Goal: Task Accomplishment & Management: Manage account settings

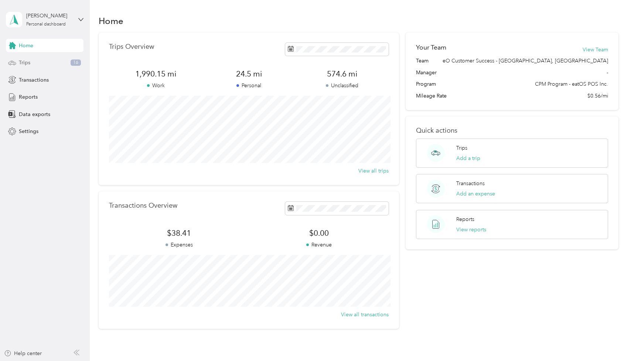
click at [36, 62] on div "Trips 16" at bounding box center [45, 62] width 78 height 13
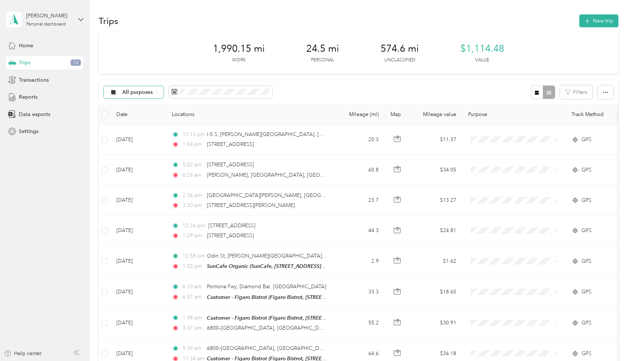
click at [135, 92] on span "All purposes" at bounding box center [137, 92] width 31 height 5
click at [130, 117] on span "Unclassified" at bounding box center [165, 119] width 86 height 8
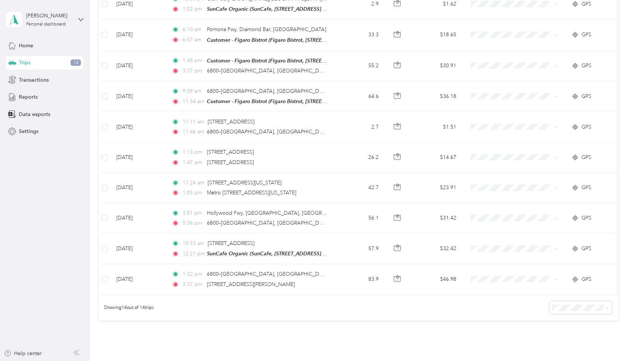
scroll to position [318, 0]
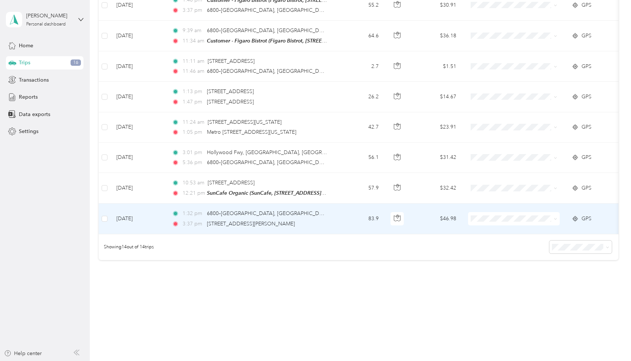
click at [341, 214] on td "83.9" at bounding box center [360, 219] width 49 height 30
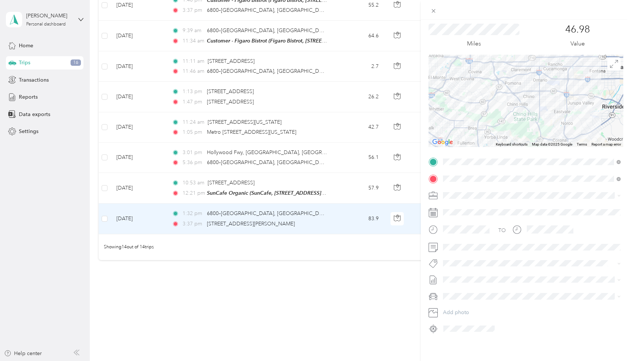
scroll to position [21, 0]
click at [452, 250] on span at bounding box center [531, 247] width 183 height 12
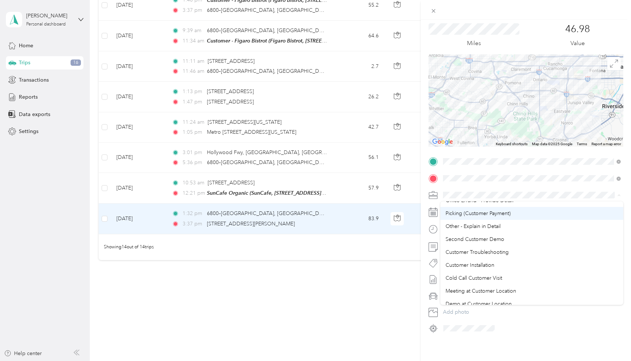
scroll to position [0, 0]
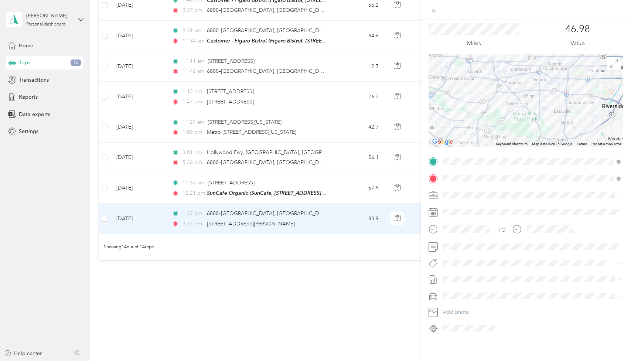
click at [481, 210] on span "Errands- EA- [GEOGRAPHIC_DATA]" at bounding box center [488, 208] width 84 height 6
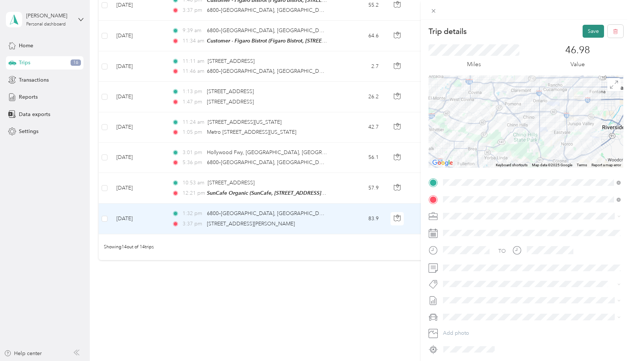
click at [596, 32] on button "Save" at bounding box center [593, 31] width 21 height 13
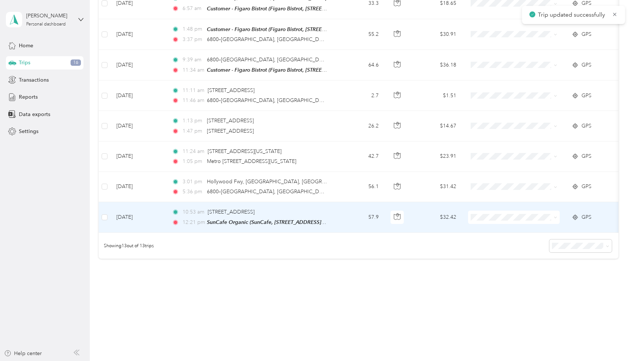
scroll to position [287, 0]
click at [331, 214] on td "10:53 am [GEOGRAPHIC_DATA], [GEOGRAPHIC_DATA] 12:21 pm SunCafe Organic (SunCafe…" at bounding box center [251, 218] width 170 height 31
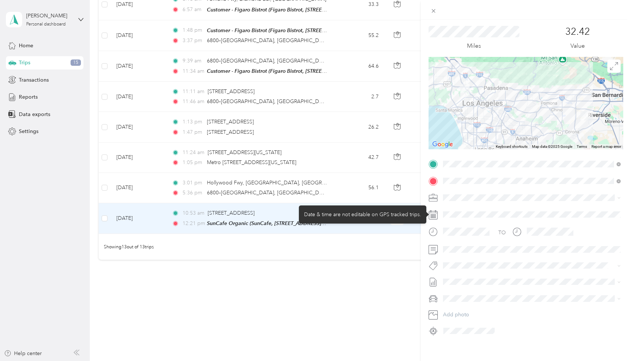
scroll to position [21, 0]
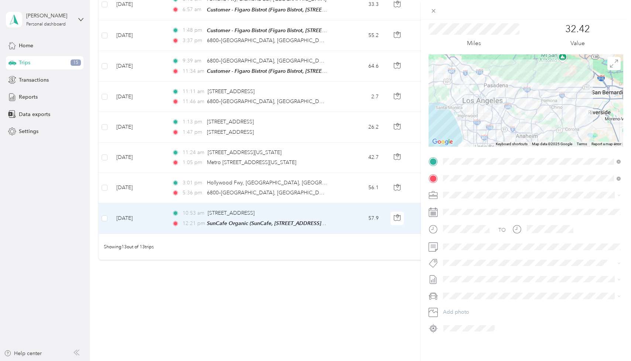
click at [484, 198] on span at bounding box center [531, 195] width 183 height 12
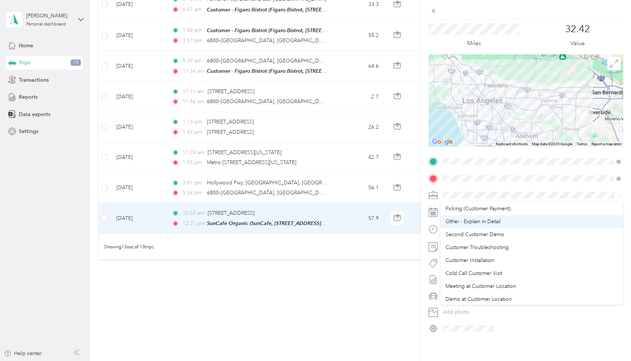
scroll to position [41, 0]
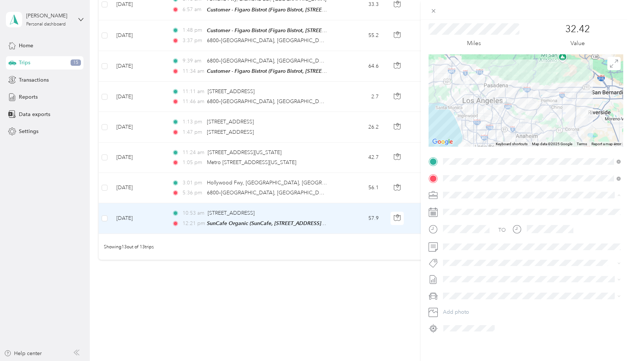
click at [470, 245] on span "Customer Troubleshooting" at bounding box center [477, 244] width 63 height 6
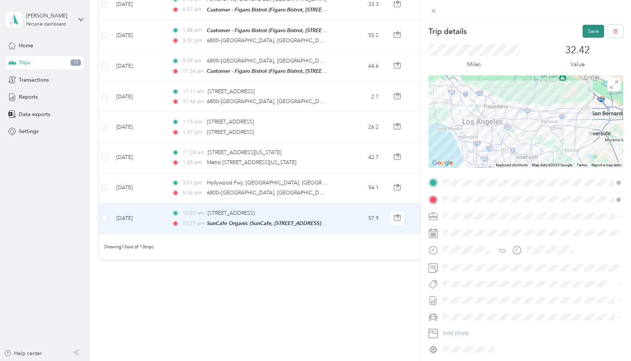
click at [589, 31] on button "Save" at bounding box center [593, 31] width 21 height 13
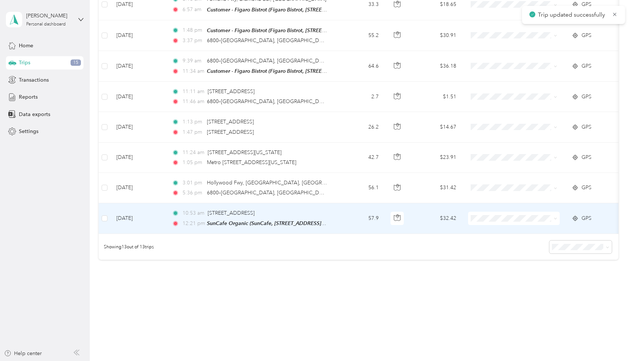
click at [337, 219] on td "57.9" at bounding box center [360, 218] width 49 height 31
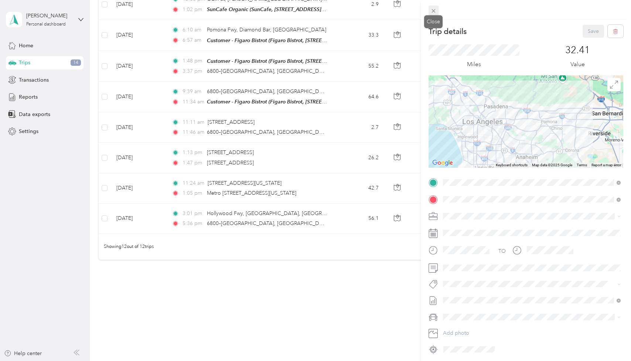
click at [432, 8] on icon at bounding box center [433, 11] width 6 height 6
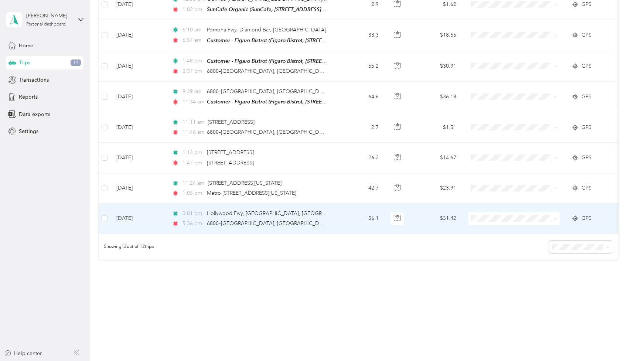
click at [334, 220] on td "3:01 pm [GEOGRAPHIC_DATA], [GEOGRAPHIC_DATA], [GEOGRAPHIC_DATA] 5:36 pm 6800–[G…" at bounding box center [251, 219] width 170 height 30
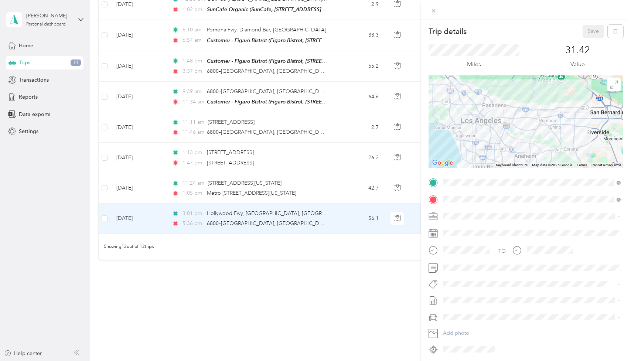
click at [448, 211] on span at bounding box center [531, 216] width 183 height 12
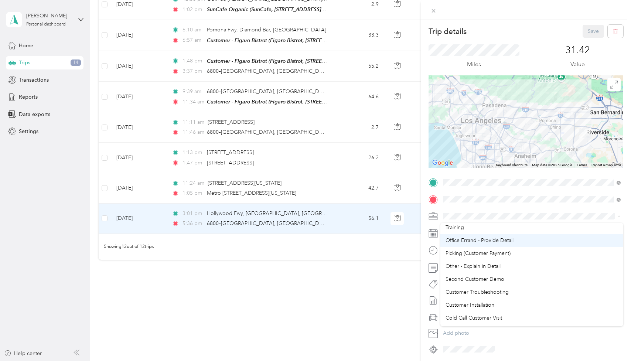
scroll to position [22, 0]
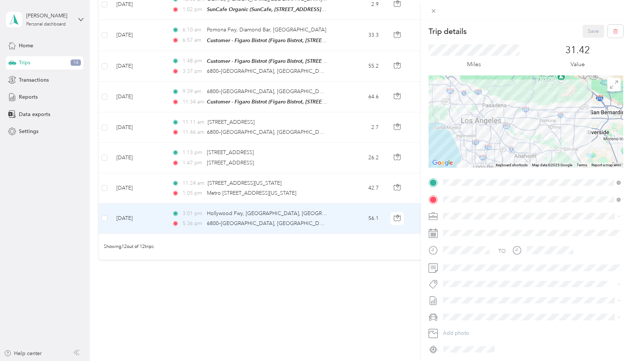
click at [463, 258] on span "Other - Explain in Detail" at bounding box center [473, 258] width 55 height 6
click at [423, 255] on form "Trip details Save This trip cannot be edited because it is either under review,…" at bounding box center [526, 190] width 210 height 330
click at [447, 273] on span at bounding box center [531, 268] width 183 height 12
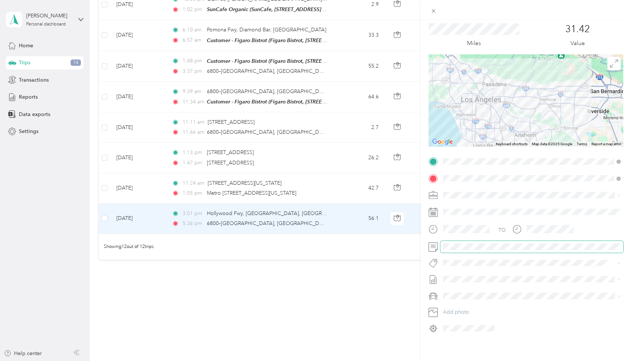
scroll to position [0, 0]
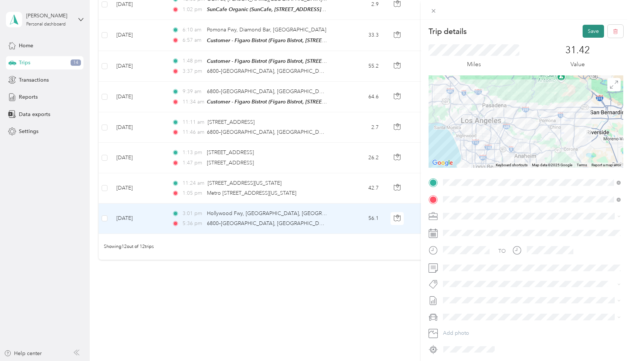
click at [591, 27] on button "Save" at bounding box center [593, 31] width 21 height 13
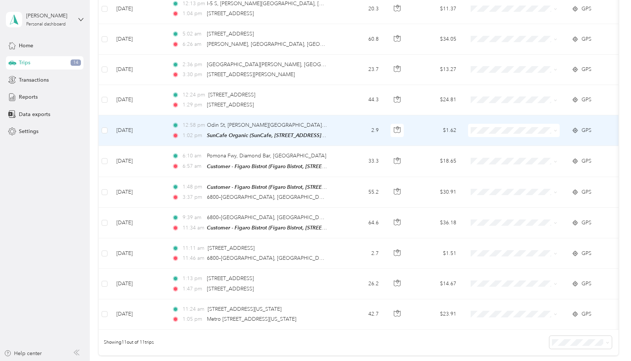
scroll to position [227, 0]
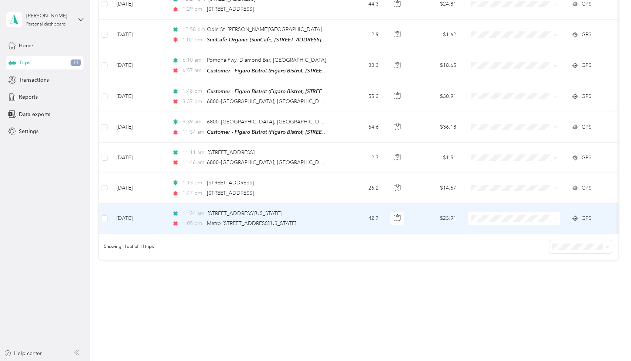
click at [357, 216] on td "42.7" at bounding box center [360, 219] width 49 height 30
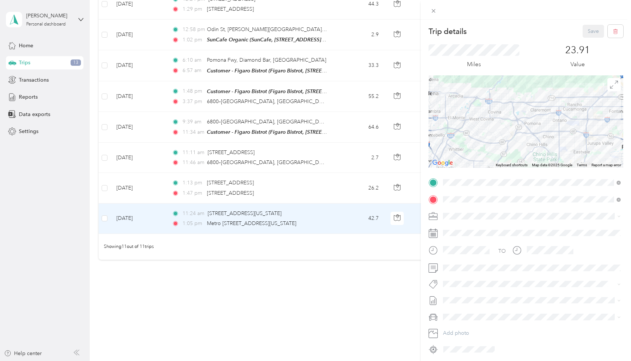
click at [315, 189] on div "Trip details Save This trip cannot be edited because it is either under review,…" at bounding box center [315, 180] width 631 height 361
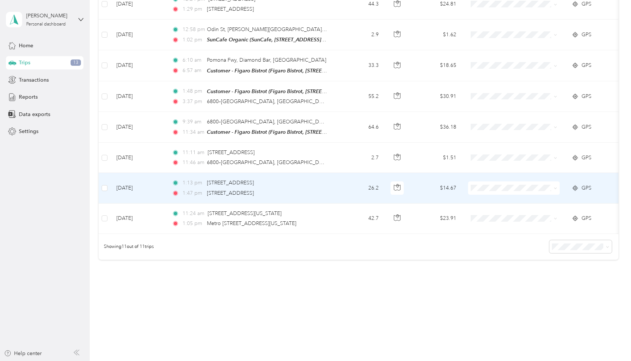
click at [315, 189] on div "1:47 pm [STREET_ADDRESS]" at bounding box center [249, 193] width 155 height 8
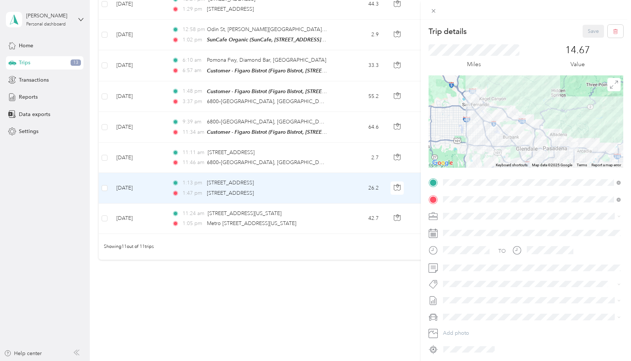
click at [316, 210] on div "Trip details Save This trip cannot be edited because it is either under review,…" at bounding box center [315, 180] width 631 height 361
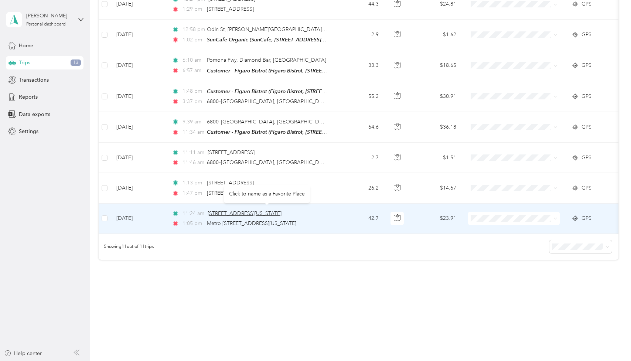
click at [282, 211] on span "[STREET_ADDRESS][US_STATE]" at bounding box center [245, 213] width 74 height 6
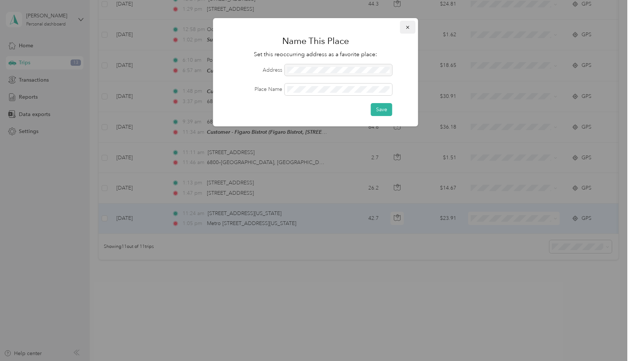
click at [406, 28] on icon "button" at bounding box center [407, 27] width 5 height 5
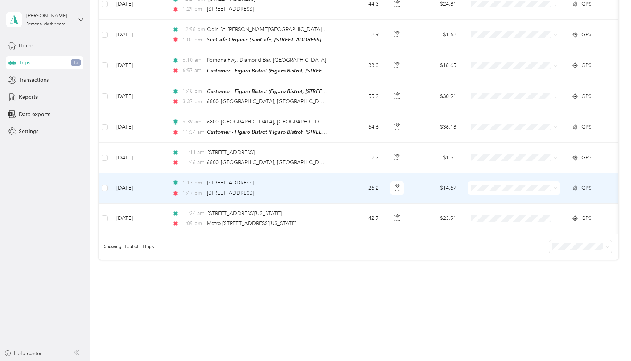
click at [341, 212] on td "42.7" at bounding box center [360, 219] width 49 height 30
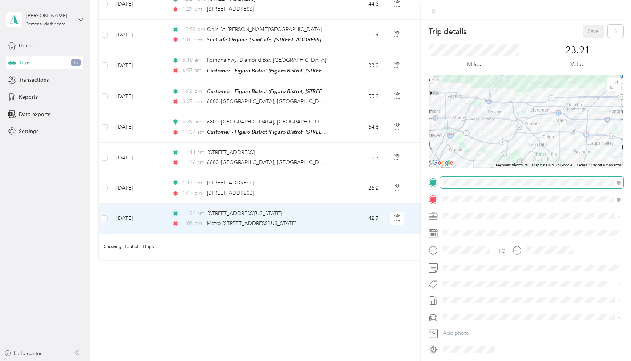
scroll to position [21, 0]
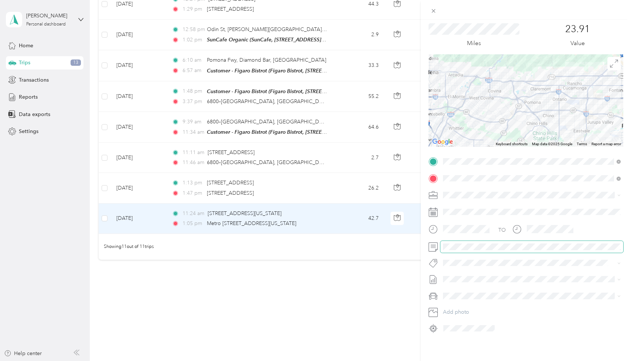
click at [462, 250] on span at bounding box center [531, 247] width 183 height 12
click at [467, 210] on span "Errands- EA- [GEOGRAPHIC_DATA]" at bounding box center [488, 208] width 84 height 6
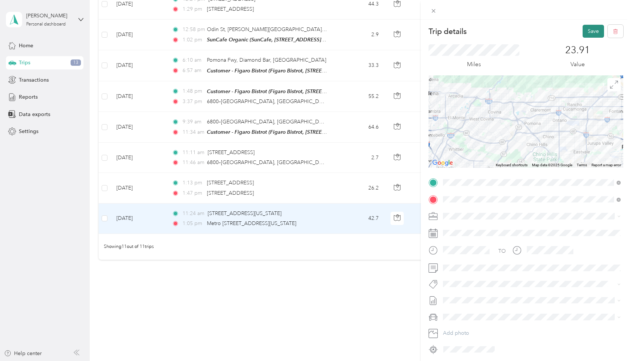
click at [593, 31] on button "Save" at bounding box center [593, 31] width 21 height 13
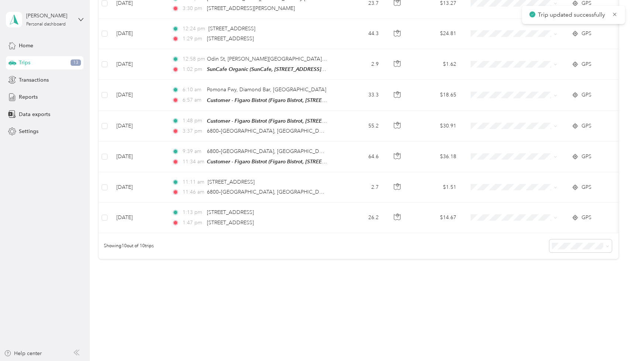
scroll to position [196, 0]
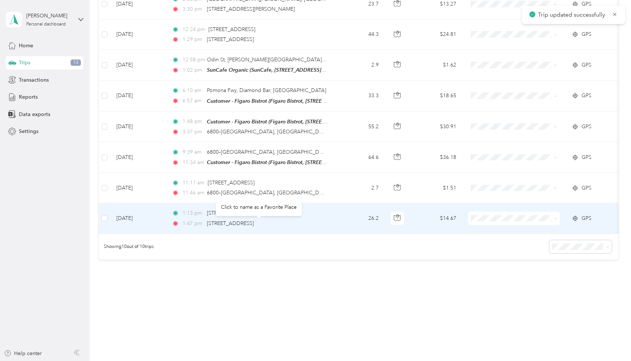
click at [254, 219] on div "[STREET_ADDRESS]" at bounding box center [230, 223] width 47 height 8
click at [339, 217] on td "26.2" at bounding box center [360, 218] width 49 height 30
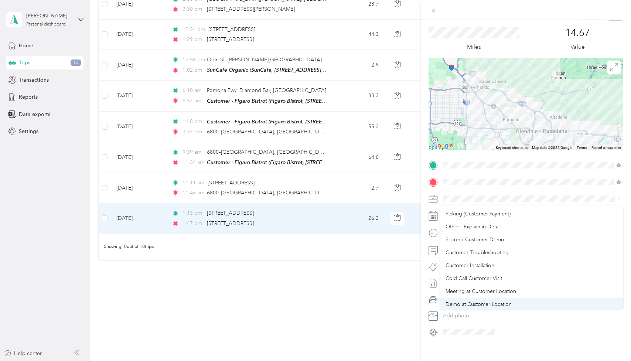
scroll to position [35, 0]
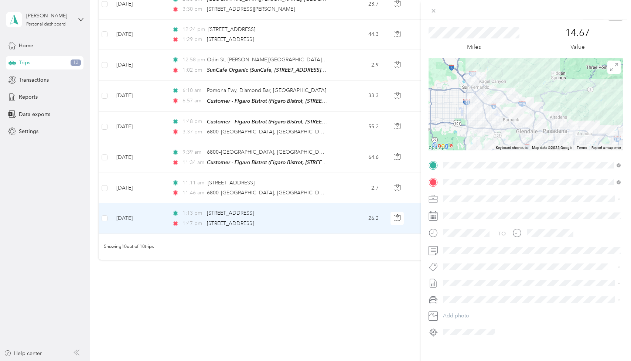
click at [478, 268] on span "Customer Installation" at bounding box center [470, 266] width 49 height 6
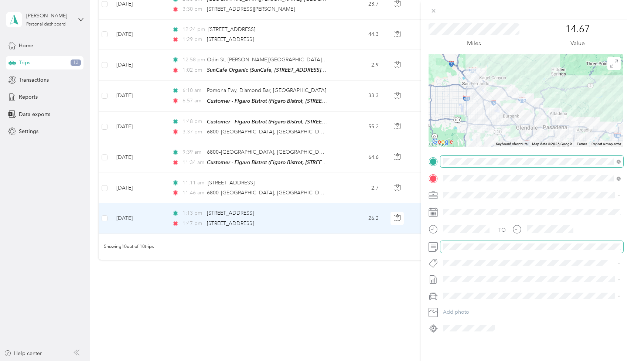
scroll to position [0, 0]
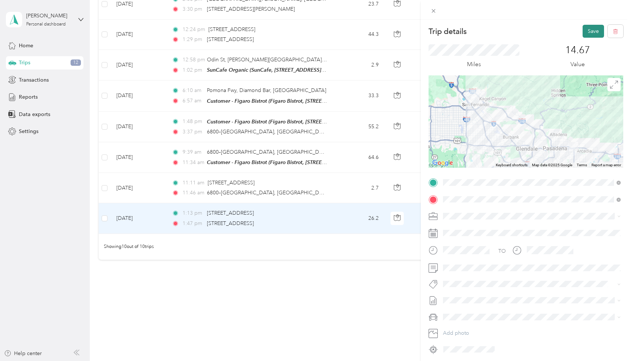
click at [595, 29] on button "Save" at bounding box center [593, 31] width 21 height 13
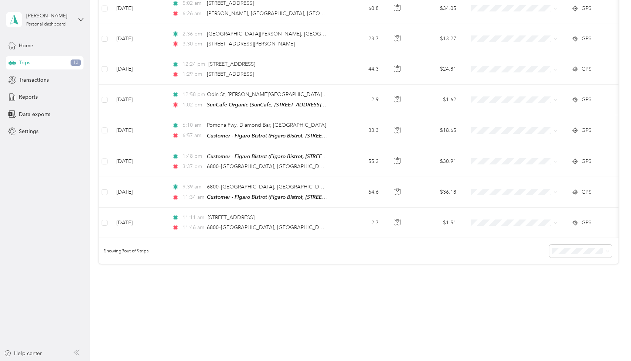
scroll to position [166, 0]
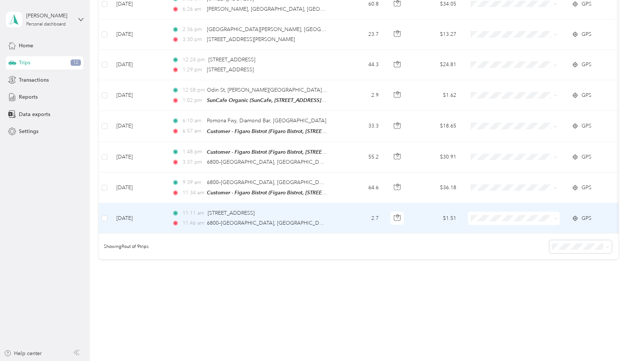
click at [322, 218] on div "11:11 am [STREET_ADDRESS] 11:46 am 6800–[GEOGRAPHIC_DATA], [GEOGRAPHIC_DATA]" at bounding box center [249, 218] width 155 height 18
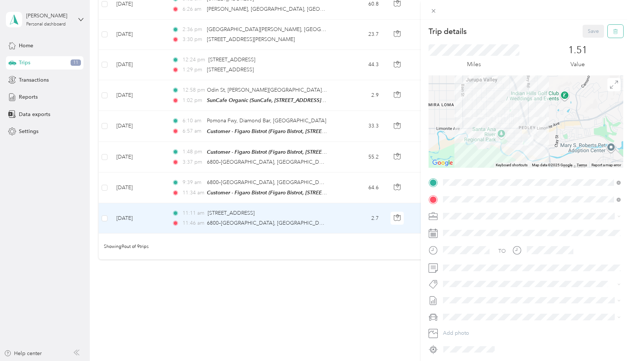
click at [615, 34] on button "button" at bounding box center [616, 31] width 16 height 13
click at [595, 41] on button "Yes" at bounding box center [594, 40] width 14 height 12
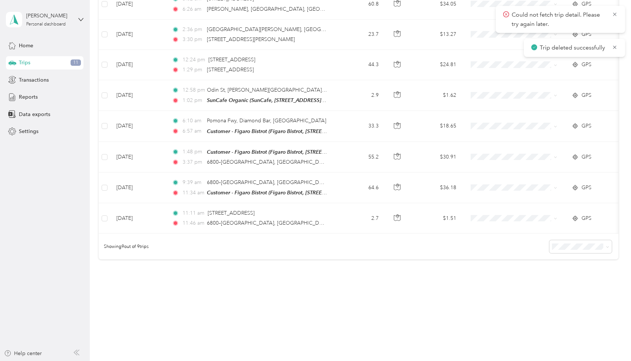
scroll to position [135, 0]
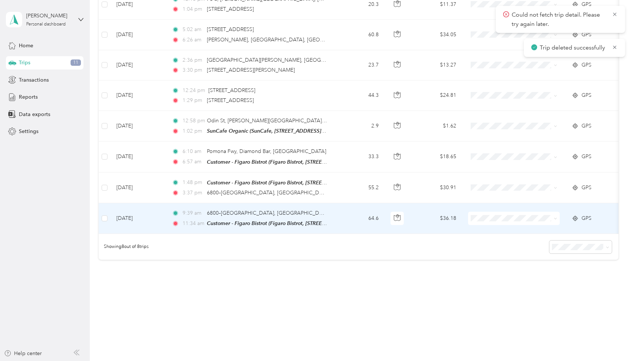
click at [334, 215] on td "9:39 am 6800–[GEOGRAPHIC_DATA], [GEOGRAPHIC_DATA] 11:34 am Customer - Figaro Bi…" at bounding box center [251, 218] width 170 height 31
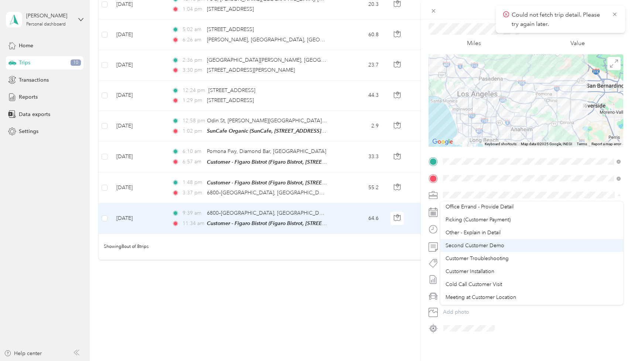
scroll to position [27, 0]
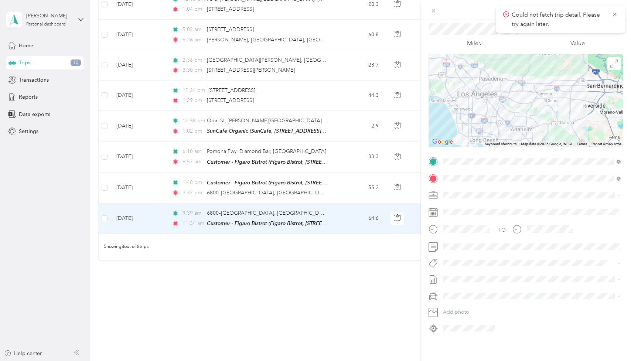
click at [484, 258] on span "Customer Troubleshooting" at bounding box center [477, 258] width 63 height 6
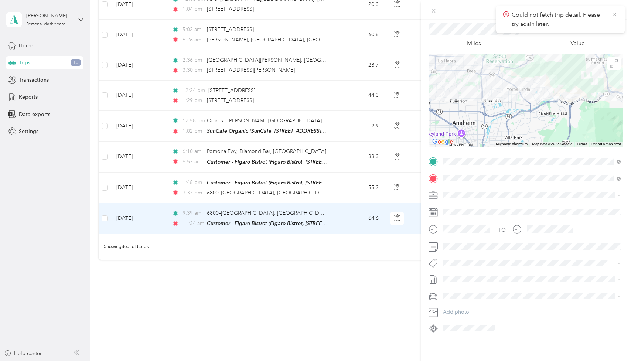
click at [615, 14] on icon at bounding box center [615, 14] width 6 height 7
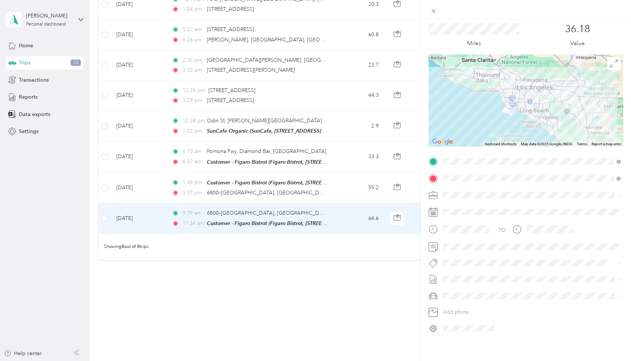
scroll to position [0, 0]
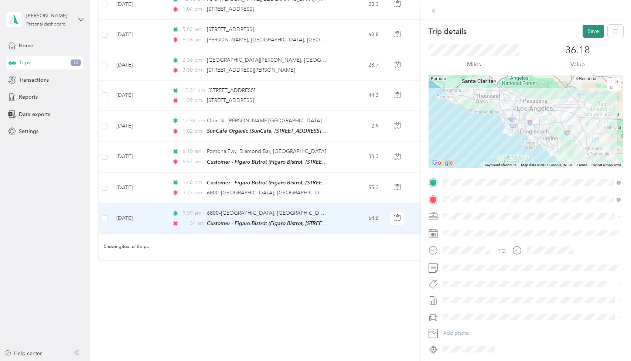
click at [586, 32] on button "Save" at bounding box center [593, 31] width 21 height 13
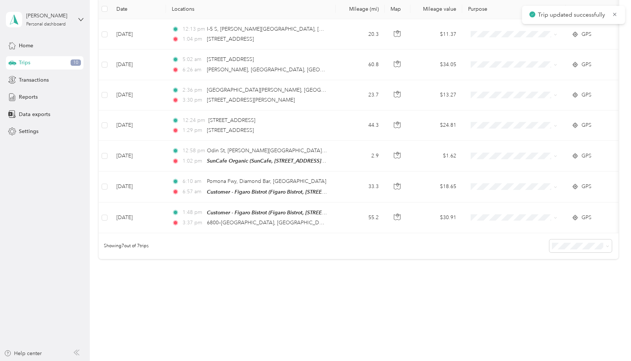
scroll to position [105, 0]
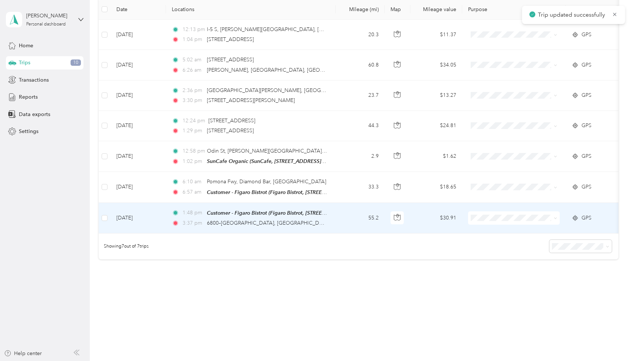
click at [329, 224] on td "1:48 pm Customer - Figaro Bistrot (Figaro Bistrot, [STREET_ADDRESS][US_STATE][U…" at bounding box center [251, 218] width 170 height 31
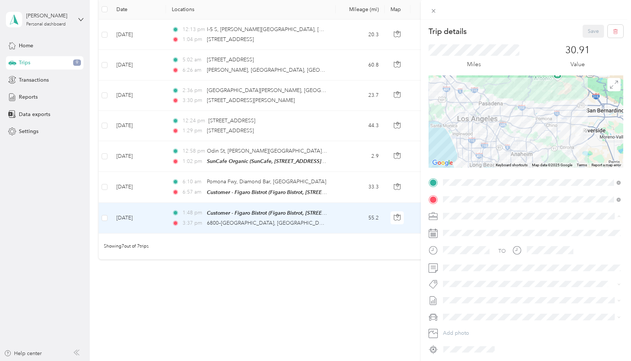
click at [488, 283] on span "Other - Explain in Detail" at bounding box center [473, 281] width 55 height 6
click at [583, 31] on button "Save" at bounding box center [593, 31] width 21 height 13
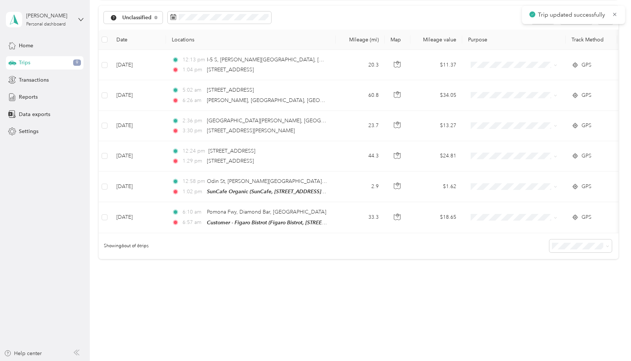
scroll to position [74, 0]
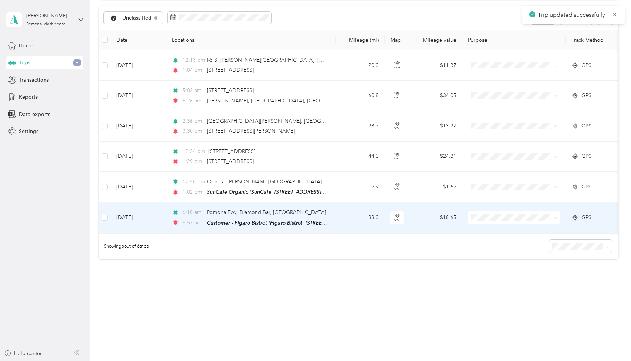
click at [349, 224] on td "33.3" at bounding box center [360, 217] width 49 height 31
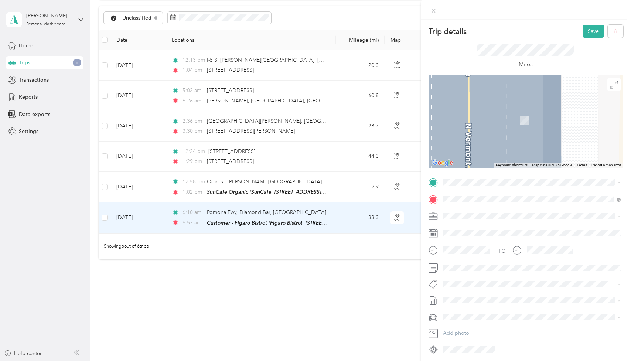
click at [479, 215] on div "[STREET_ADDRESS][US_STATE]" at bounding box center [532, 210] width 173 height 10
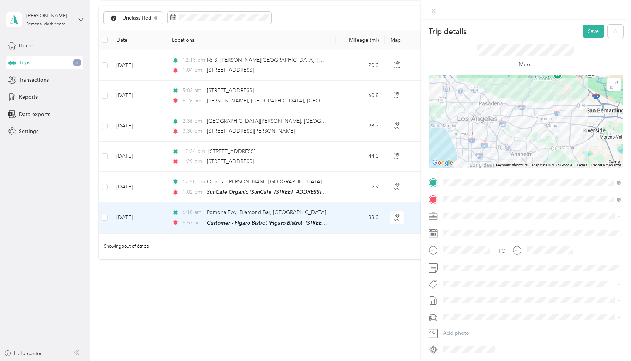
click at [514, 118] on div at bounding box center [526, 121] width 195 height 92
click at [508, 116] on div at bounding box center [526, 121] width 195 height 92
click at [511, 126] on div at bounding box center [526, 121] width 195 height 92
click at [510, 116] on div at bounding box center [526, 121] width 195 height 92
click at [515, 109] on div at bounding box center [526, 121] width 195 height 92
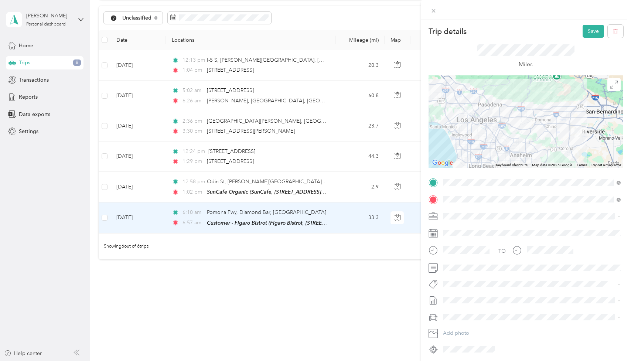
click at [515, 109] on div at bounding box center [526, 121] width 195 height 92
click at [513, 107] on div at bounding box center [526, 121] width 195 height 92
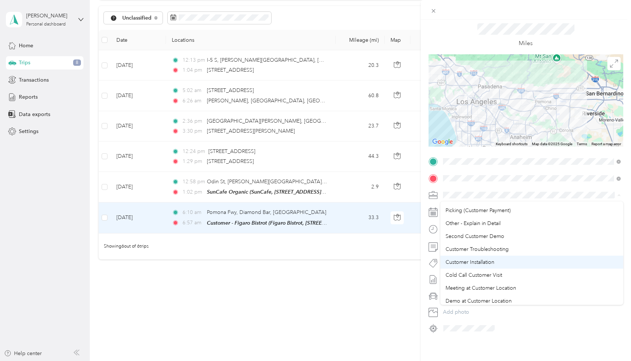
scroll to position [38, 0]
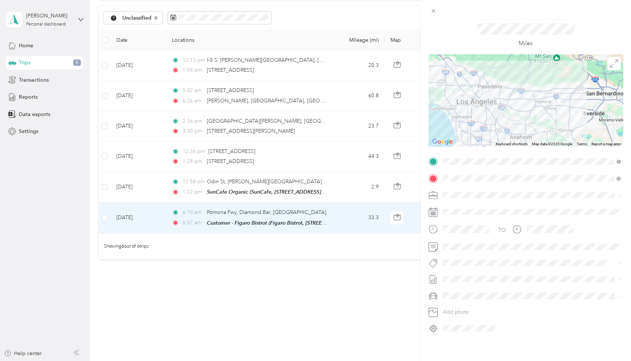
click at [487, 245] on span "Customer Troubleshooting" at bounding box center [477, 247] width 63 height 6
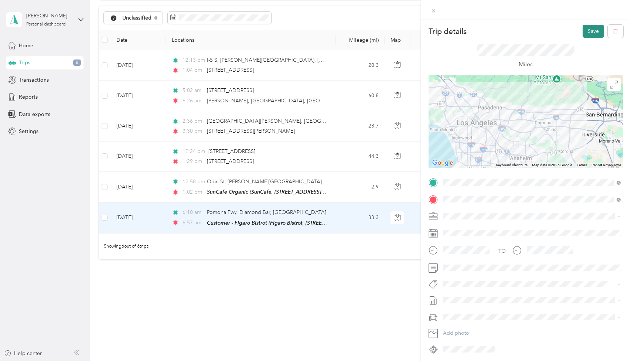
click at [591, 31] on button "Save" at bounding box center [593, 31] width 21 height 13
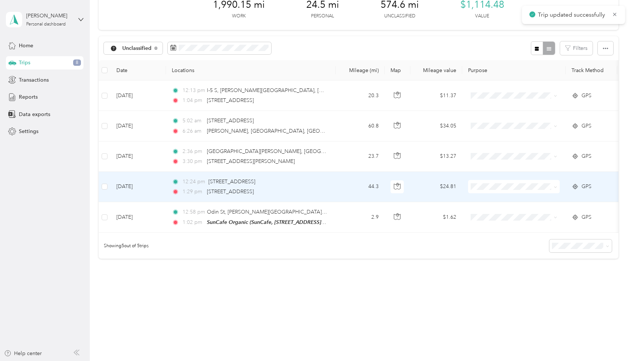
scroll to position [44, 0]
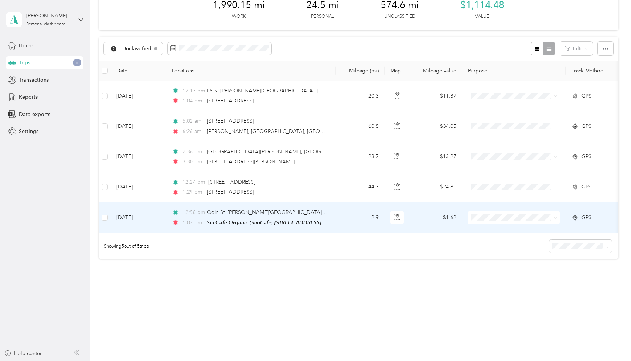
click at [328, 216] on td "12:58 pm [GEOGRAPHIC_DATA][PERSON_NAME], [GEOGRAPHIC_DATA], [GEOGRAPHIC_DATA] 1…" at bounding box center [251, 217] width 170 height 31
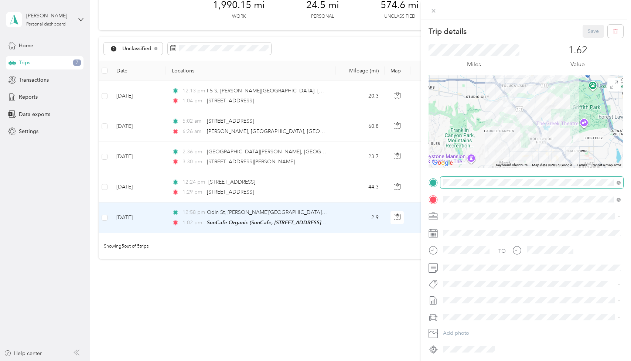
click at [617, 181] on span at bounding box center [619, 182] width 4 height 6
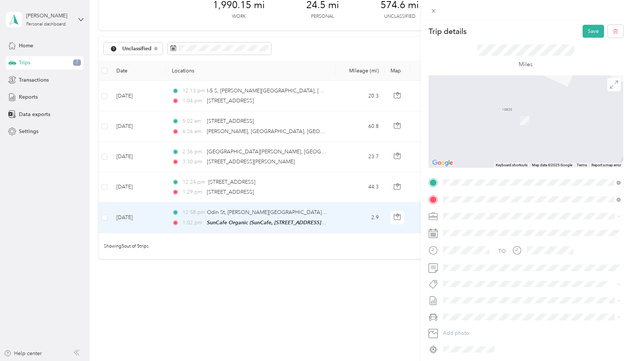
click at [487, 226] on span "Figaro Bistrot, [STREET_ADDRESS][US_STATE][US_STATE]" at bounding box center [524, 222] width 135 height 6
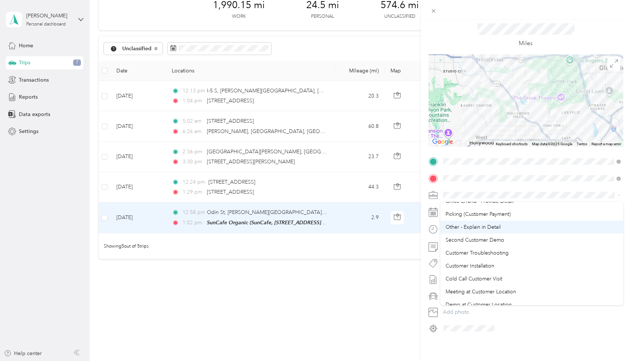
scroll to position [36, 0]
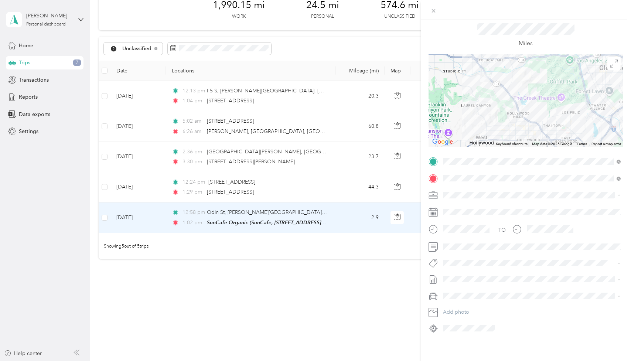
click at [485, 250] on span "Customer Troubleshooting" at bounding box center [477, 249] width 63 height 6
click at [471, 251] on span at bounding box center [531, 247] width 183 height 12
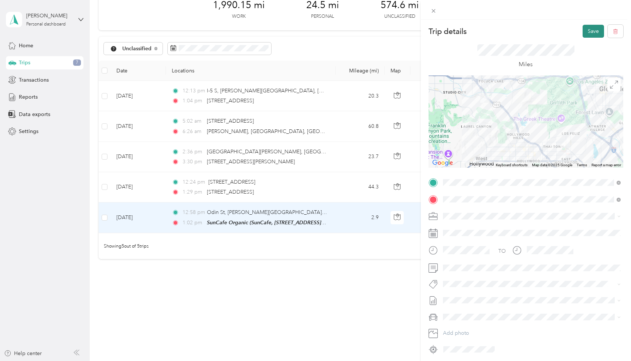
click at [588, 35] on button "Save" at bounding box center [593, 31] width 21 height 13
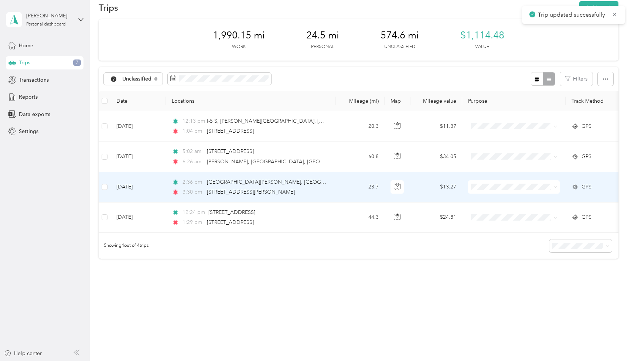
scroll to position [13, 0]
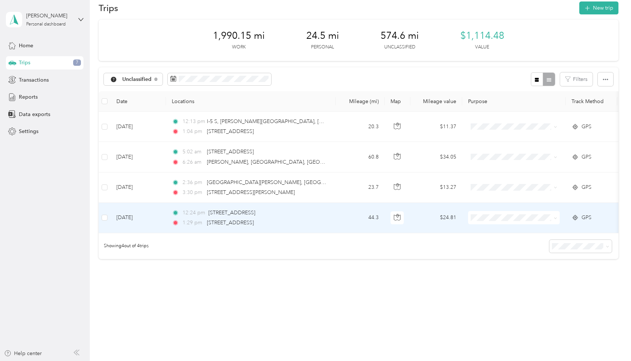
click at [330, 220] on td "12:24 pm [STREET_ADDRESS] 1:29 pm [STREET_ADDRESS]" at bounding box center [251, 218] width 170 height 30
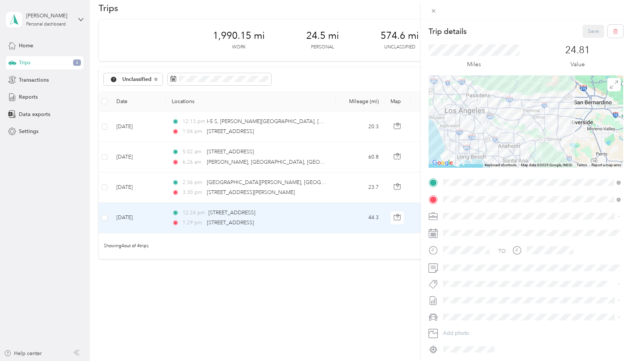
click at [468, 229] on span "Errands- EA- [GEOGRAPHIC_DATA]" at bounding box center [488, 229] width 84 height 6
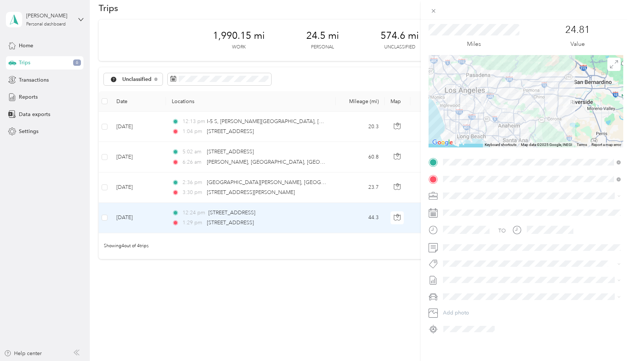
scroll to position [21, 0]
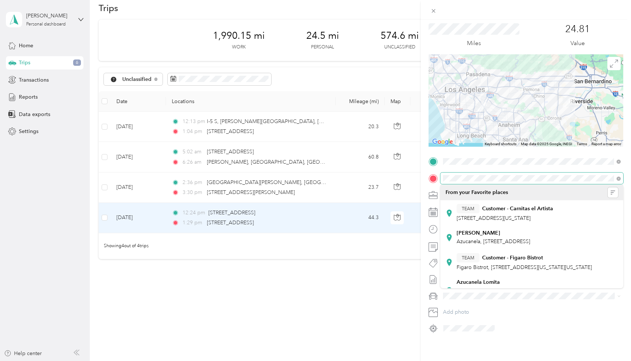
click at [441, 180] on span at bounding box center [531, 179] width 183 height 12
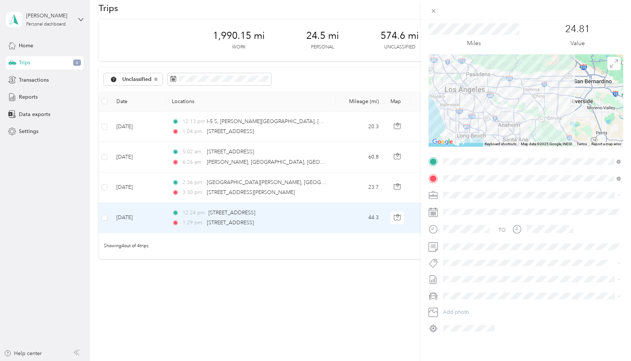
click at [425, 135] on form "Trip details Save This trip cannot be edited because it is either under review,…" at bounding box center [526, 169] width 210 height 330
click at [457, 251] on span at bounding box center [531, 247] width 183 height 12
click at [457, 243] on span at bounding box center [531, 247] width 183 height 12
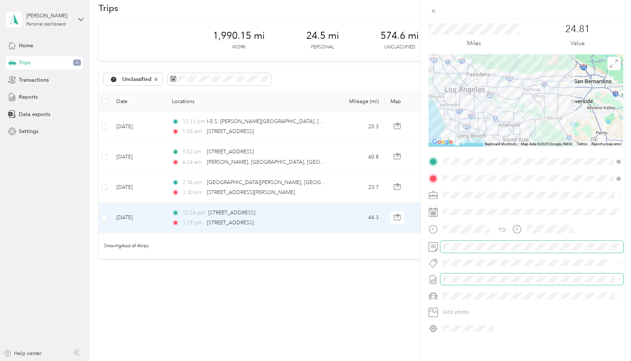
scroll to position [0, 0]
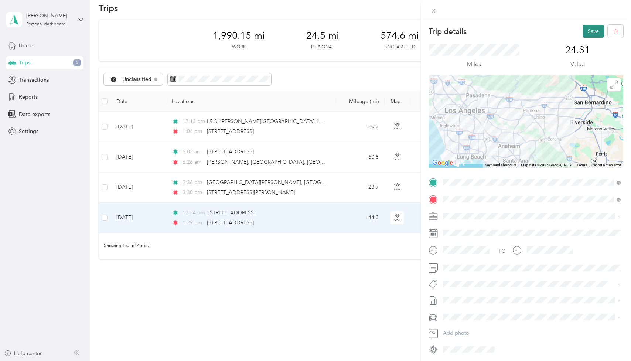
click at [592, 35] on button "Save" at bounding box center [593, 31] width 21 height 13
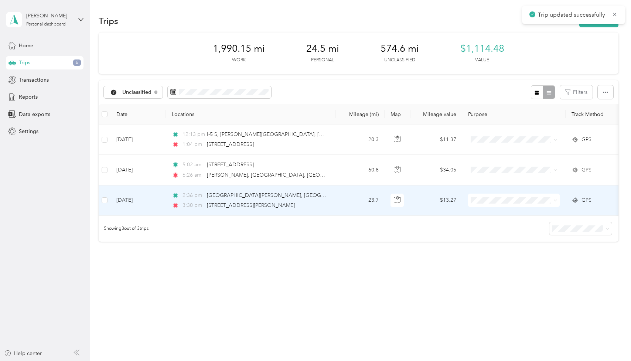
click at [350, 198] on td "23.7" at bounding box center [360, 200] width 49 height 30
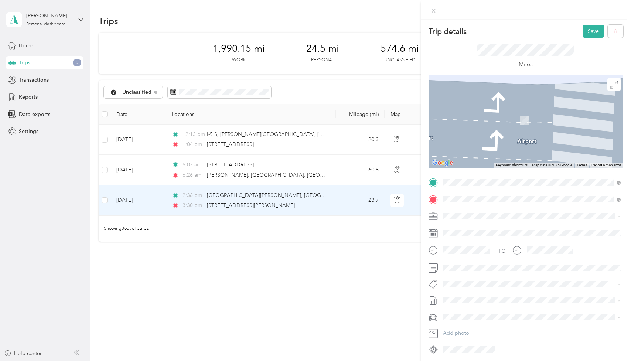
click at [496, 210] on span "[STREET_ADDRESS][US_STATE]" at bounding box center [494, 209] width 74 height 7
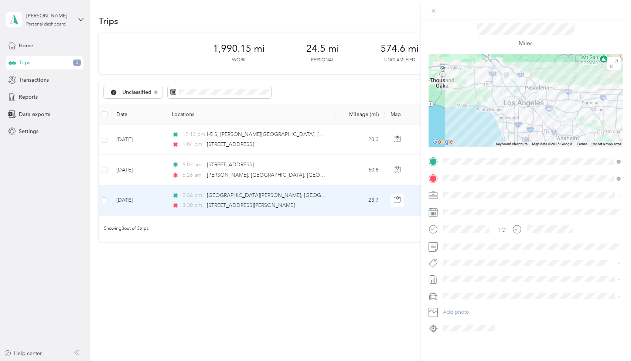
click at [472, 208] on span "Errands- EA- [GEOGRAPHIC_DATA]" at bounding box center [488, 208] width 84 height 6
click at [465, 250] on span at bounding box center [531, 247] width 183 height 12
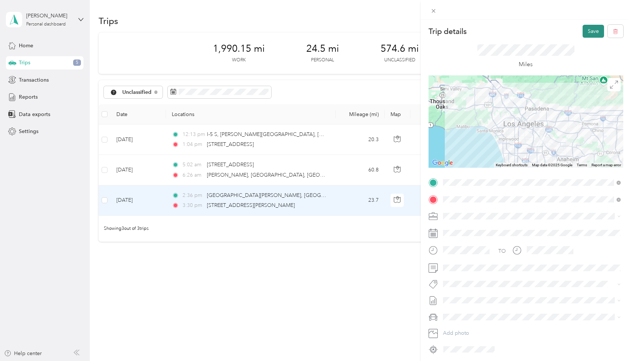
click at [588, 34] on button "Save" at bounding box center [593, 31] width 21 height 13
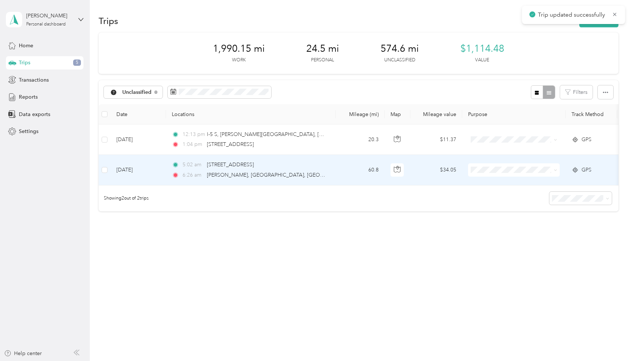
click at [306, 167] on div "5:02 am [STREET_ADDRESS]" at bounding box center [249, 165] width 155 height 8
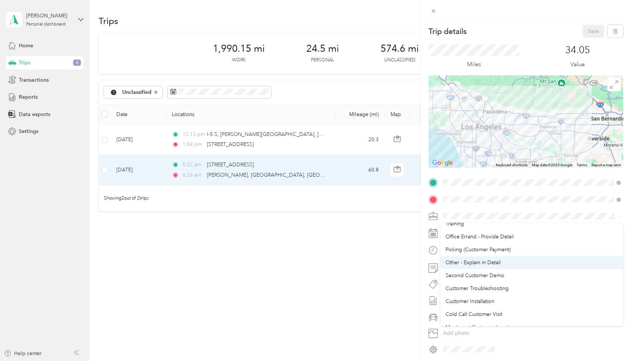
scroll to position [21, 0]
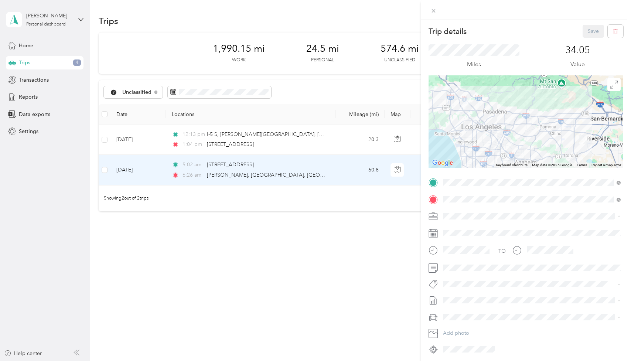
click at [483, 260] on span "Other - Explain in Detail" at bounding box center [473, 259] width 55 height 6
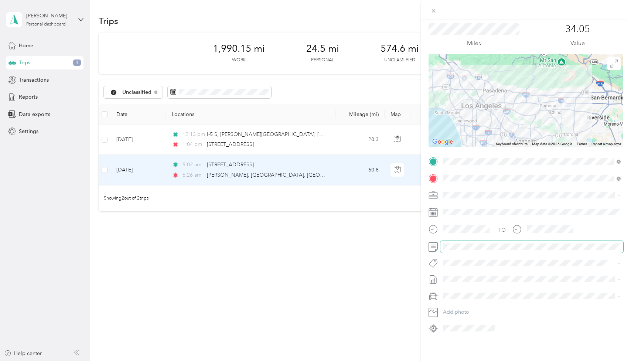
scroll to position [0, 0]
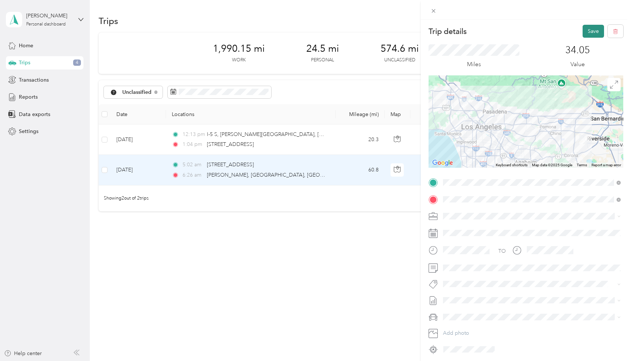
click at [595, 29] on button "Save" at bounding box center [593, 31] width 21 height 13
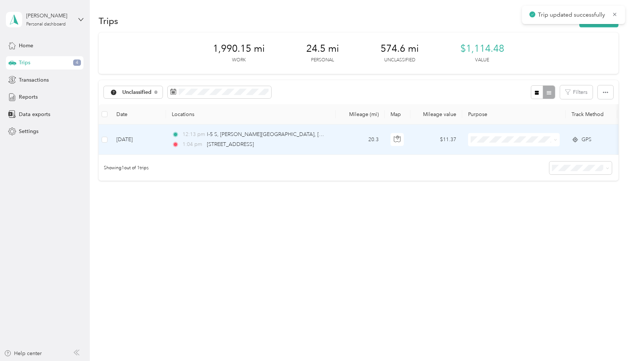
click at [351, 139] on td "20.3" at bounding box center [360, 140] width 49 height 30
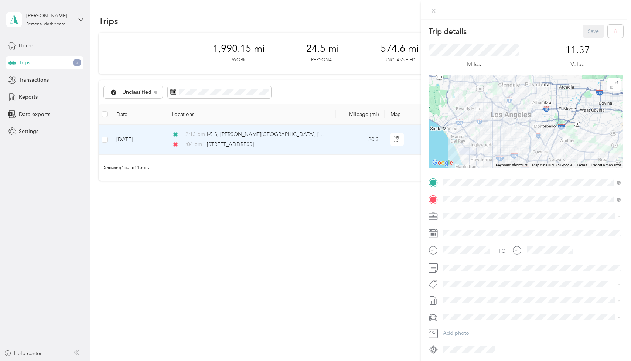
click at [481, 230] on span "Errands- EA- [GEOGRAPHIC_DATA]" at bounding box center [488, 229] width 84 height 6
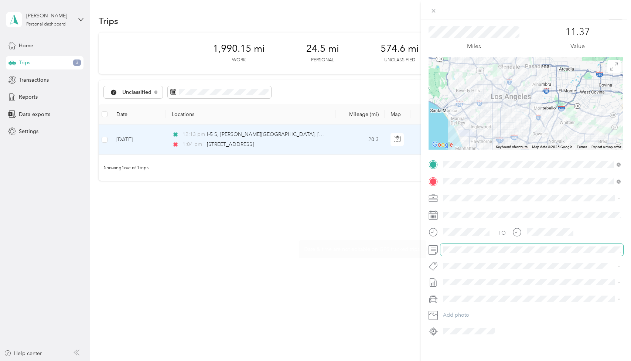
scroll to position [20, 0]
click at [476, 251] on span at bounding box center [531, 248] width 183 height 12
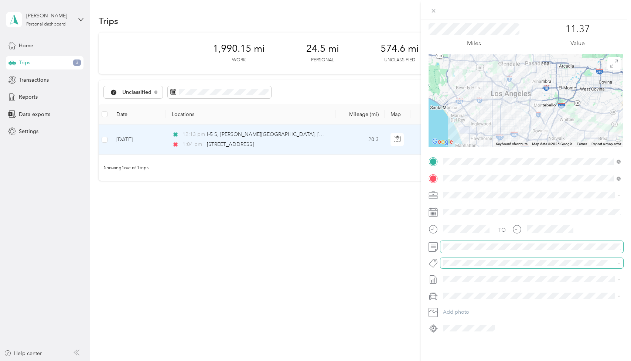
scroll to position [0, 0]
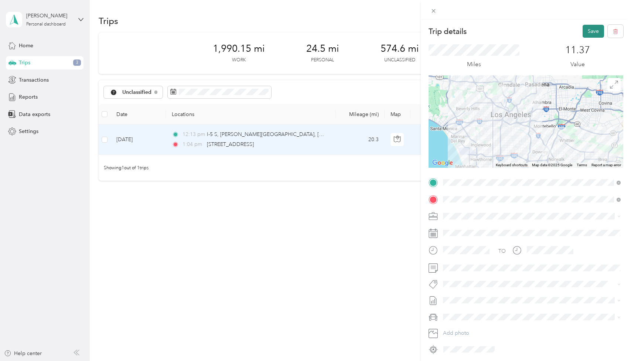
click at [589, 32] on button "Save" at bounding box center [593, 31] width 21 height 13
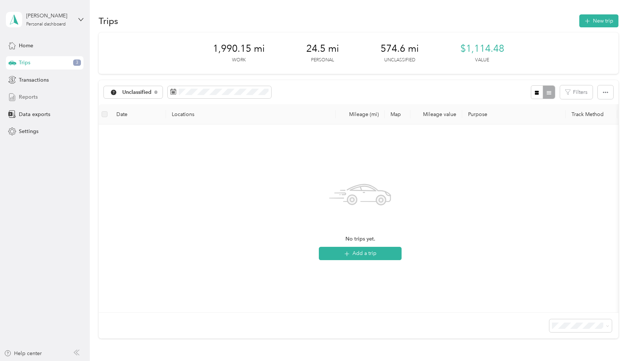
click at [31, 95] on span "Reports" at bounding box center [28, 97] width 19 height 8
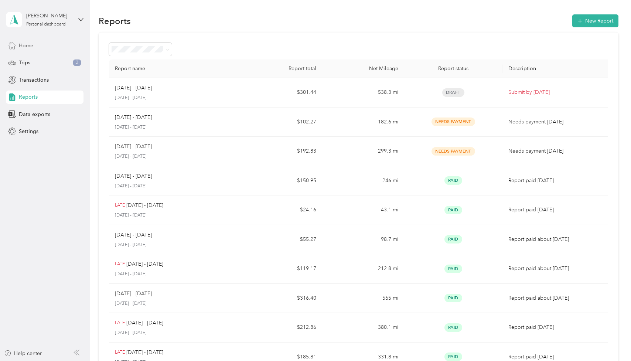
click at [37, 48] on div "Home" at bounding box center [45, 45] width 78 height 13
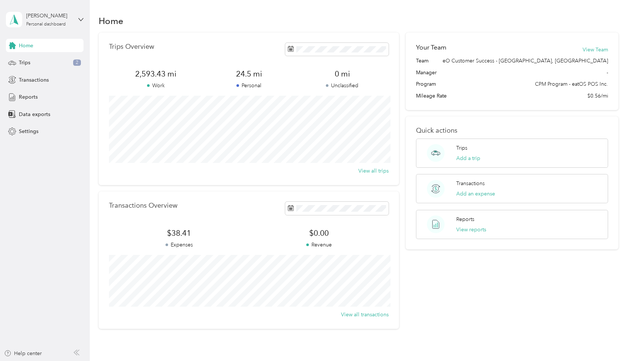
click at [31, 201] on aside "[PERSON_NAME] Personal dashboard Home Trips 2 Transactions Reports Data exports…" at bounding box center [45, 180] width 90 height 361
